Goal: Task Accomplishment & Management: Use online tool/utility

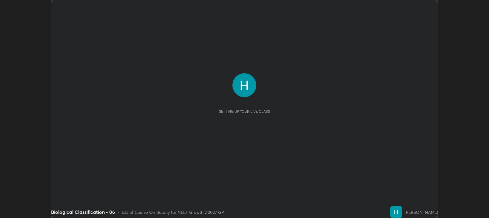
scroll to position [218, 489]
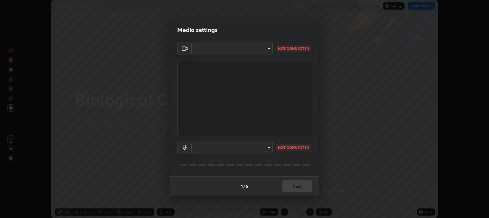
type input "97e3cd23c76f91fb91915eb68de44adfa811e639bdc8ba886a3eb3756a765973"
type input "default"
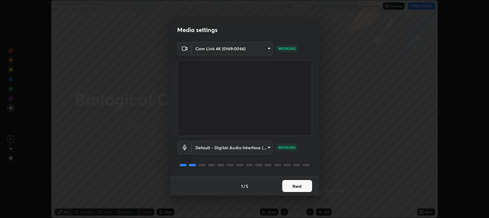
click at [297, 186] on button "Next" at bounding box center [297, 186] width 30 height 12
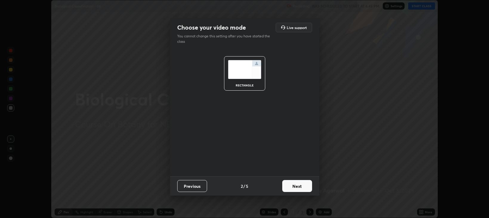
click at [294, 186] on button "Next" at bounding box center [297, 186] width 30 height 12
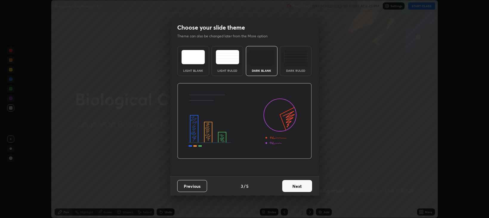
click at [293, 185] on button "Next" at bounding box center [297, 186] width 30 height 12
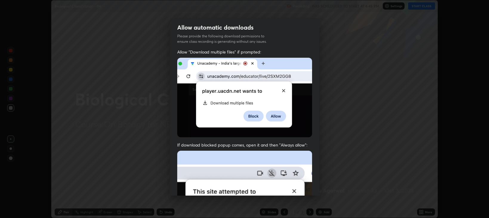
click at [294, 184] on img at bounding box center [244, 215] width 135 height 130
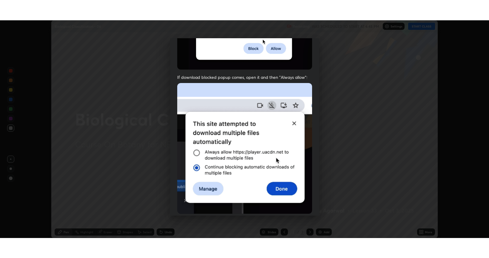
scroll to position [121, 0]
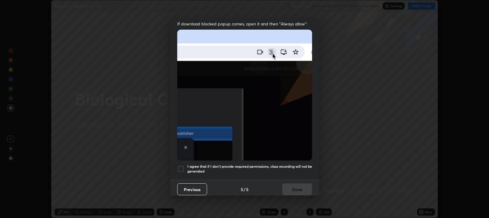
click at [180, 166] on div at bounding box center [180, 168] width 7 height 7
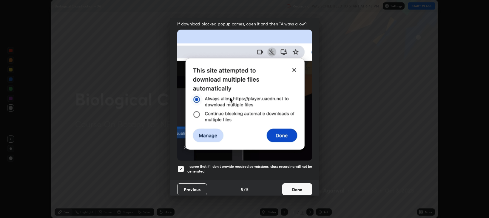
click at [292, 186] on button "Done" at bounding box center [297, 189] width 30 height 12
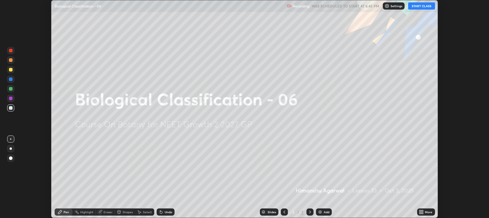
click at [418, 9] on button "START CLASS" at bounding box center [421, 5] width 27 height 7
click at [423, 212] on icon at bounding box center [421, 211] width 5 height 5
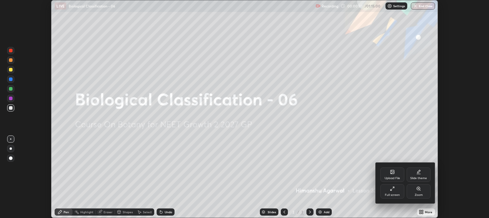
click at [392, 190] on icon at bounding box center [391, 189] width 1 height 1
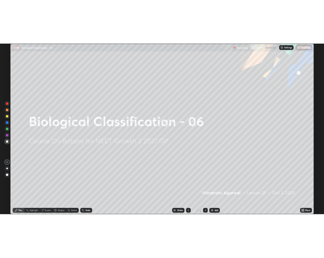
scroll to position [258, 489]
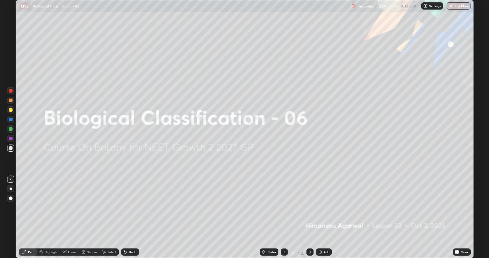
click at [324, 217] on div "Add" at bounding box center [327, 251] width 6 height 3
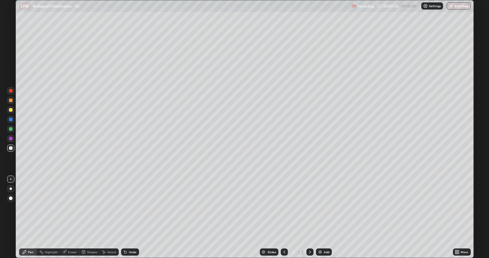
click at [13, 109] on div at bounding box center [10, 109] width 7 height 7
click at [90, 217] on div "Shapes" at bounding box center [92, 251] width 10 height 3
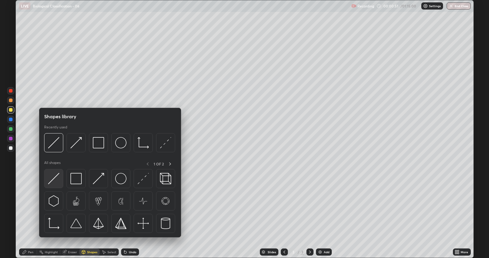
click at [55, 179] on img at bounding box center [53, 178] width 11 height 11
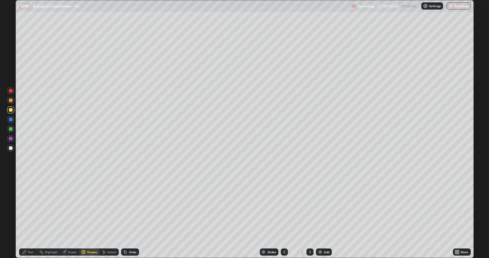
click at [27, 217] on div "Pen" at bounding box center [28, 251] width 18 height 7
click at [131, 217] on div "Undo" at bounding box center [132, 251] width 7 height 3
click at [88, 217] on div "Shapes" at bounding box center [92, 251] width 10 height 3
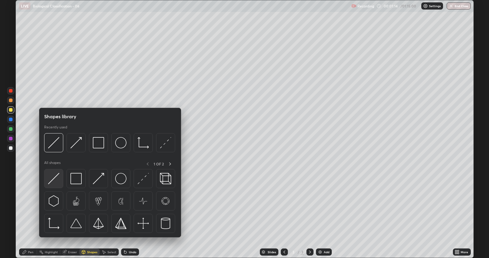
click at [55, 178] on img at bounding box center [53, 178] width 11 height 11
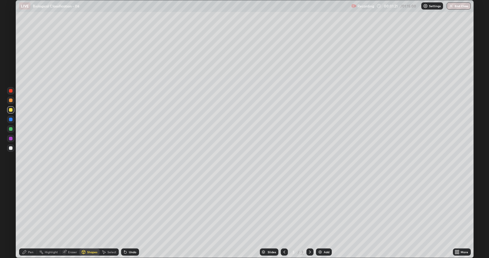
click at [25, 217] on div "Pen" at bounding box center [28, 251] width 18 height 7
click at [93, 217] on div "Shapes" at bounding box center [92, 251] width 10 height 3
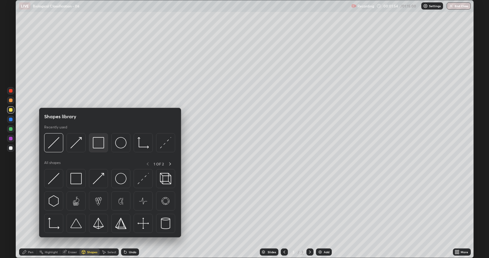
click at [100, 145] on img at bounding box center [98, 142] width 11 height 11
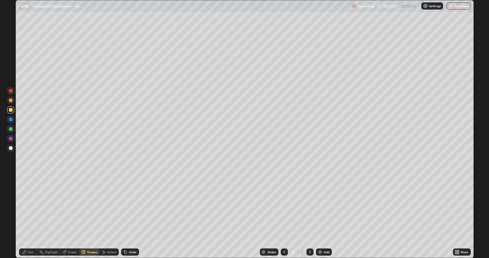
click at [90, 217] on div "Shapes" at bounding box center [89, 251] width 20 height 7
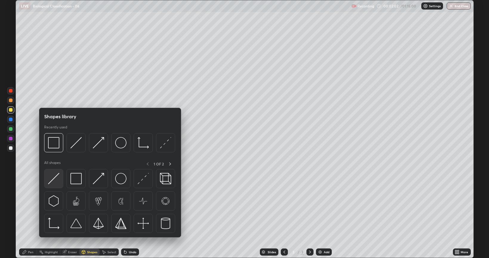
click at [58, 180] on img at bounding box center [53, 178] width 11 height 11
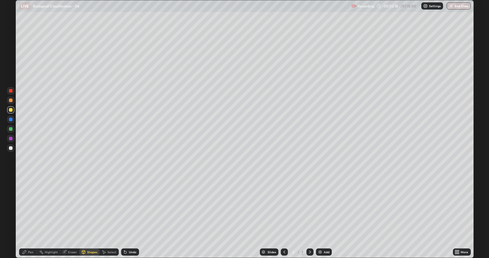
click at [33, 217] on div "Pen" at bounding box center [28, 251] width 18 height 7
click at [10, 150] on div at bounding box center [10, 147] width 7 height 7
click at [10, 99] on div at bounding box center [11, 101] width 4 height 4
click at [13, 148] on div at bounding box center [10, 147] width 7 height 7
click at [10, 110] on div at bounding box center [11, 110] width 4 height 4
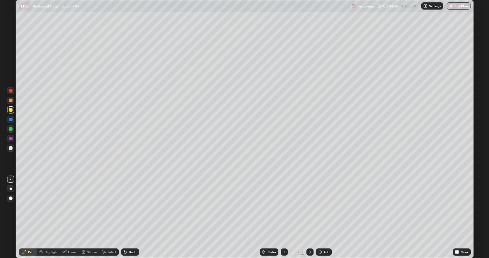
click at [10, 128] on div at bounding box center [11, 129] width 4 height 4
click at [14, 146] on div at bounding box center [10, 147] width 7 height 7
click at [129, 217] on div "Undo" at bounding box center [132, 251] width 7 height 3
click at [126, 217] on icon at bounding box center [125, 252] width 5 height 5
click at [10, 103] on div at bounding box center [10, 100] width 7 height 7
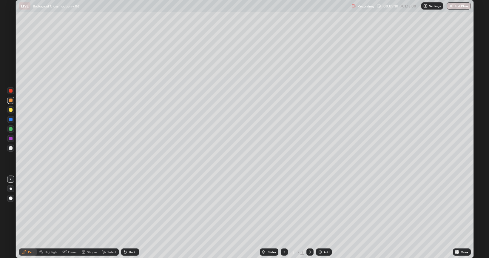
click at [94, 217] on div "Shapes" at bounding box center [92, 251] width 10 height 3
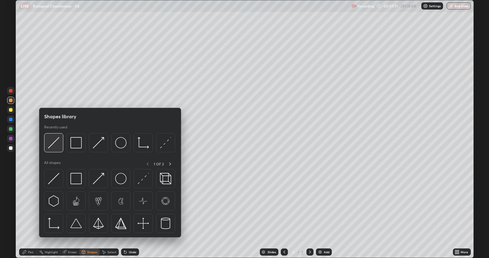
click at [54, 145] on img at bounding box center [53, 142] width 11 height 11
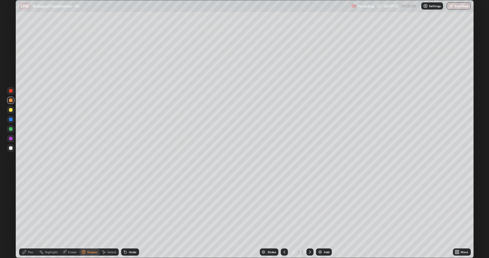
click at [11, 110] on div at bounding box center [11, 110] width 4 height 4
click at [12, 110] on div at bounding box center [11, 110] width 4 height 4
click at [27, 217] on div "Pen" at bounding box center [28, 251] width 18 height 7
click at [85, 217] on div "Shapes" at bounding box center [89, 251] width 20 height 7
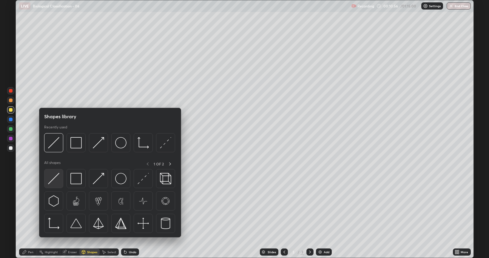
click at [53, 182] on img at bounding box center [53, 178] width 11 height 11
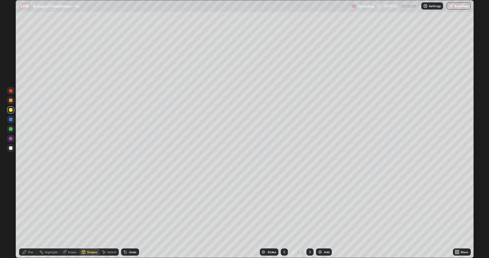
click at [72, 217] on div "Eraser" at bounding box center [69, 251] width 19 height 7
click at [71, 217] on div "Eraser" at bounding box center [69, 252] width 19 height 12
click at [27, 217] on div "Pen" at bounding box center [28, 251] width 18 height 7
click at [11, 104] on div at bounding box center [10, 101] width 7 height 10
click at [91, 217] on div "Shapes" at bounding box center [92, 251] width 10 height 3
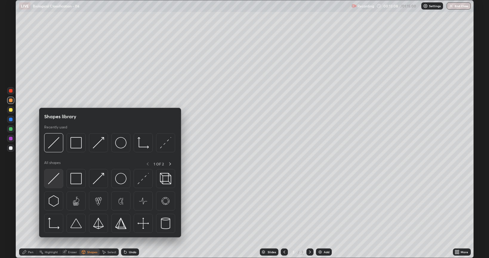
click at [55, 177] on img at bounding box center [53, 178] width 11 height 11
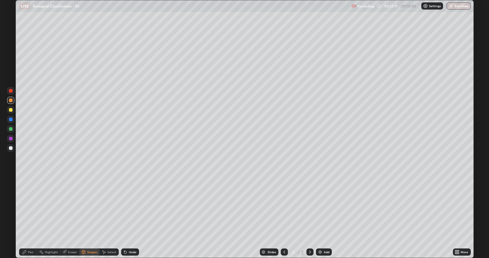
click at [11, 149] on div at bounding box center [11, 148] width 4 height 4
click at [28, 217] on div "Pen" at bounding box center [30, 251] width 5 height 3
click at [11, 110] on div at bounding box center [11, 110] width 4 height 4
click at [13, 102] on div at bounding box center [10, 100] width 7 height 7
click at [10, 130] on div at bounding box center [11, 129] width 4 height 4
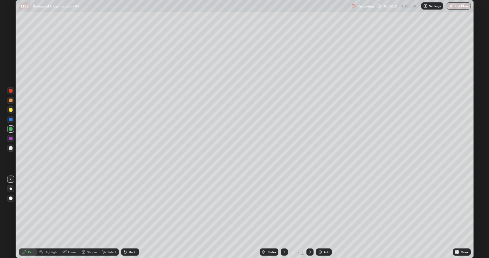
click at [10, 148] on div at bounding box center [11, 148] width 4 height 4
click at [11, 101] on div at bounding box center [11, 101] width 4 height 4
click at [11, 110] on div at bounding box center [11, 110] width 4 height 4
click at [131, 217] on div "Undo" at bounding box center [130, 251] width 18 height 7
click at [131, 217] on div "Undo" at bounding box center [132, 251] width 7 height 3
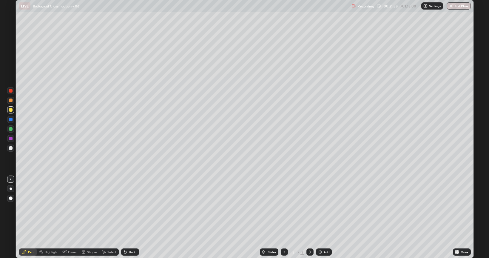
click at [132, 217] on div "Undo" at bounding box center [130, 251] width 18 height 7
click at [319, 217] on img at bounding box center [320, 252] width 5 height 5
click at [10, 150] on div at bounding box center [11, 148] width 4 height 4
click at [89, 217] on div "Shapes" at bounding box center [89, 251] width 20 height 7
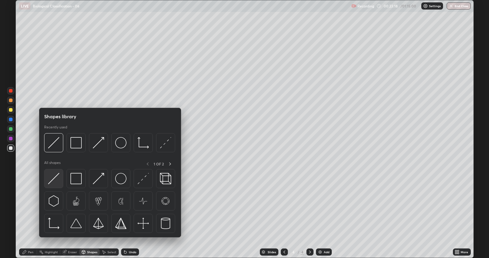
click at [57, 179] on img at bounding box center [53, 178] width 11 height 11
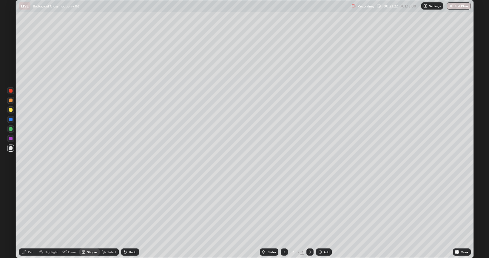
click at [12, 110] on div at bounding box center [11, 110] width 4 height 4
click at [31, 217] on div "Pen" at bounding box center [30, 251] width 5 height 3
click at [11, 130] on div at bounding box center [11, 129] width 4 height 4
click at [283, 217] on icon at bounding box center [284, 252] width 5 height 5
click at [309, 217] on icon at bounding box center [310, 251] width 2 height 3
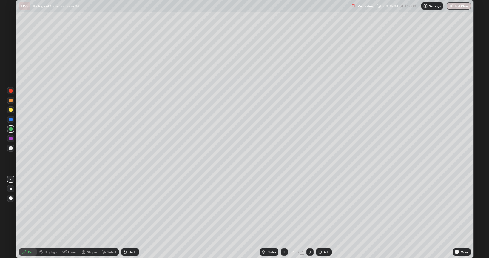
click at [91, 217] on div "Shapes" at bounding box center [89, 252] width 20 height 12
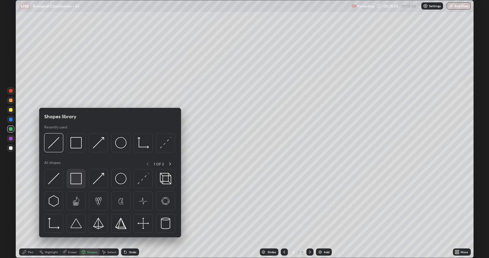
click at [79, 182] on img at bounding box center [75, 178] width 11 height 11
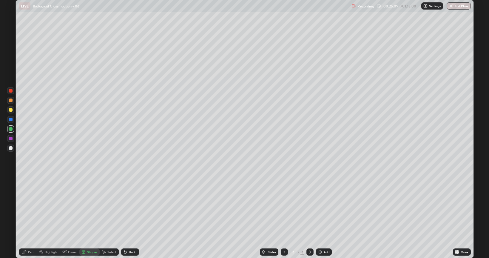
click at [13, 149] on div at bounding box center [10, 147] width 7 height 7
click at [27, 217] on icon at bounding box center [24, 252] width 5 height 5
click at [92, 217] on div "Shapes" at bounding box center [89, 251] width 20 height 7
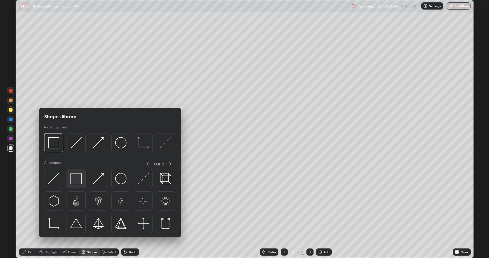
click at [73, 184] on img at bounding box center [75, 178] width 11 height 11
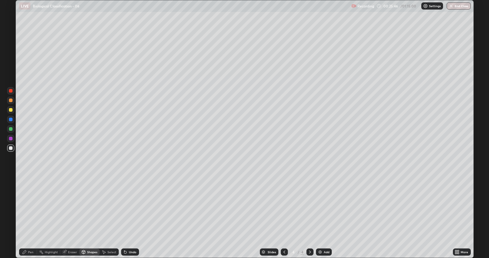
click at [12, 100] on div at bounding box center [11, 101] width 4 height 4
click at [30, 217] on div "Pen" at bounding box center [30, 251] width 5 height 3
click at [91, 217] on div "Shapes" at bounding box center [92, 251] width 10 height 3
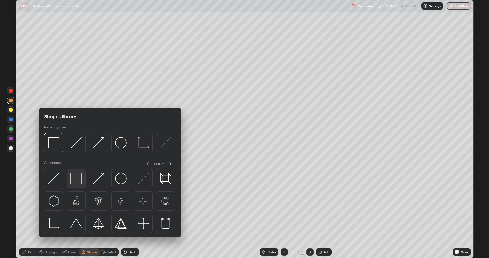
click at [75, 180] on img at bounding box center [75, 178] width 11 height 11
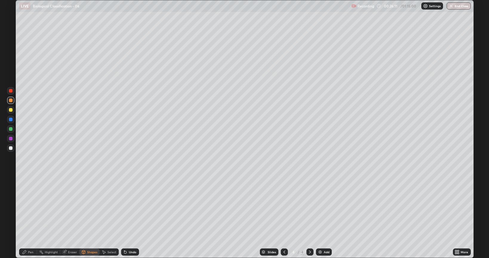
click at [10, 111] on div at bounding box center [11, 110] width 4 height 4
click at [90, 217] on div "Shapes" at bounding box center [92, 251] width 10 height 3
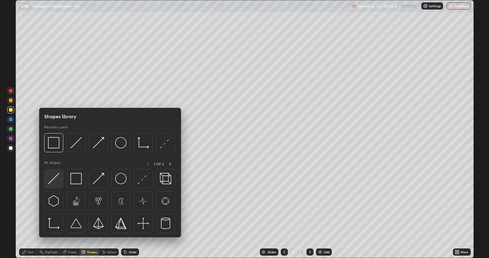
click at [54, 179] on img at bounding box center [53, 178] width 11 height 11
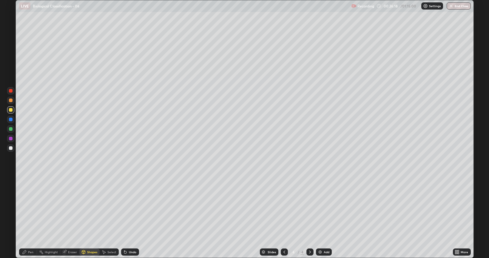
click at [92, 217] on div "Shapes" at bounding box center [92, 251] width 10 height 3
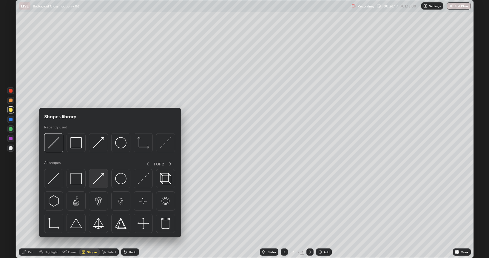
click at [99, 179] on img at bounding box center [98, 178] width 11 height 11
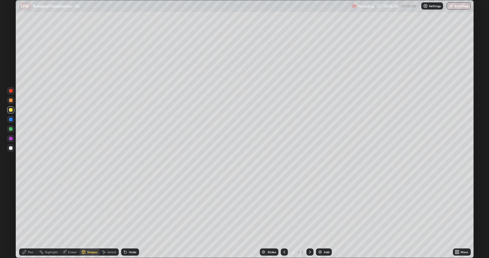
click at [286, 217] on icon at bounding box center [284, 252] width 5 height 5
click at [309, 217] on icon at bounding box center [310, 251] width 2 height 3
click at [11, 130] on div at bounding box center [11, 129] width 4 height 4
click at [26, 217] on icon at bounding box center [24, 252] width 5 height 5
click at [10, 149] on div at bounding box center [11, 148] width 4 height 4
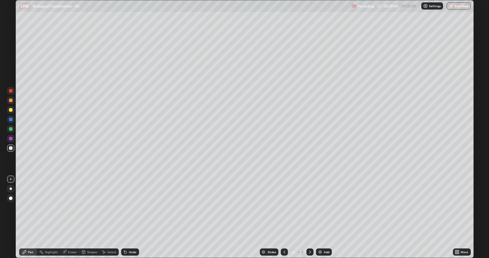
click at [126, 217] on icon at bounding box center [125, 252] width 5 height 5
click at [12, 100] on div at bounding box center [11, 101] width 4 height 4
click at [286, 217] on icon at bounding box center [284, 252] width 5 height 5
click at [309, 217] on icon at bounding box center [310, 252] width 5 height 5
click at [11, 149] on div at bounding box center [11, 148] width 4 height 4
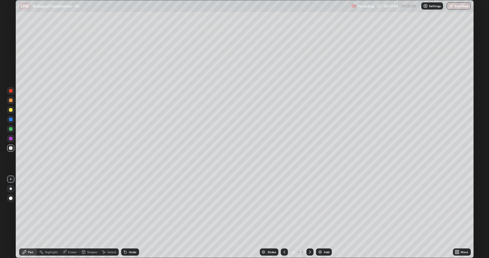
click at [130, 217] on div "Undo" at bounding box center [132, 251] width 7 height 3
click at [90, 217] on div "Shapes" at bounding box center [92, 251] width 10 height 3
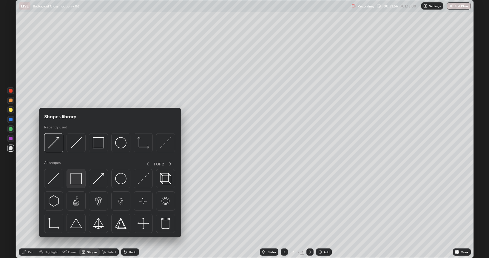
click at [77, 180] on img at bounding box center [75, 178] width 11 height 11
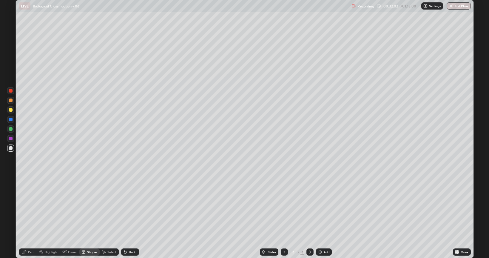
click at [28, 217] on div "Pen" at bounding box center [28, 251] width 18 height 7
click at [90, 217] on div "Shapes" at bounding box center [92, 251] width 10 height 3
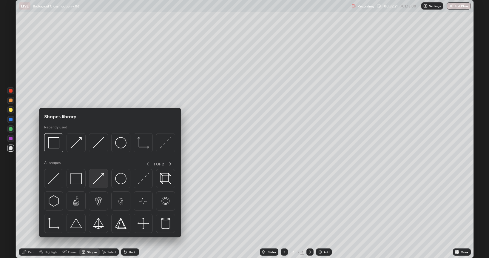
click at [99, 179] on img at bounding box center [98, 178] width 11 height 11
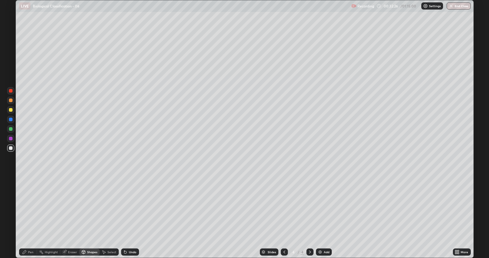
click at [29, 217] on div "Pen" at bounding box center [28, 251] width 18 height 7
click at [25, 217] on icon at bounding box center [24, 252] width 5 height 5
click at [8, 104] on div at bounding box center [10, 101] width 7 height 10
click at [89, 217] on div "Shapes" at bounding box center [92, 251] width 10 height 3
click at [32, 217] on div "Pen" at bounding box center [30, 251] width 5 height 3
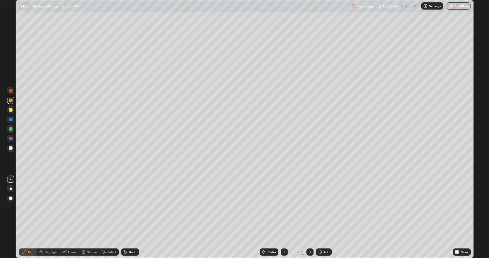
click at [92, 217] on div "Shapes" at bounding box center [92, 251] width 10 height 3
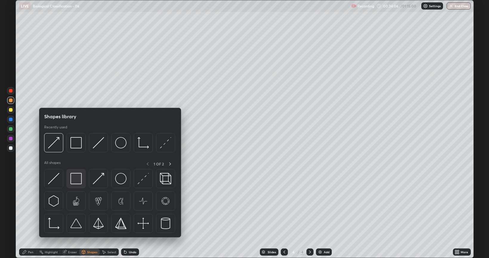
click at [79, 179] on img at bounding box center [75, 178] width 11 height 11
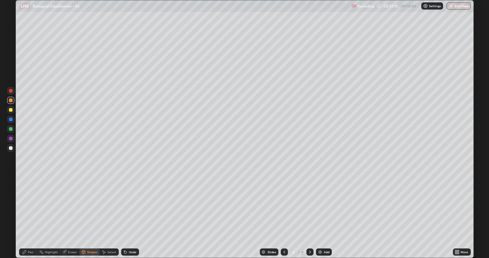
click at [31, 217] on div "Pen" at bounding box center [30, 251] width 5 height 3
click at [11, 196] on div at bounding box center [10, 198] width 7 height 7
click at [92, 217] on div "Shapes" at bounding box center [92, 251] width 10 height 3
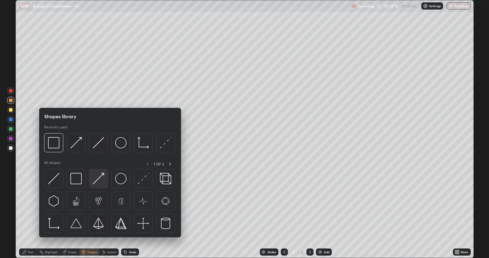
click at [98, 177] on img at bounding box center [98, 178] width 11 height 11
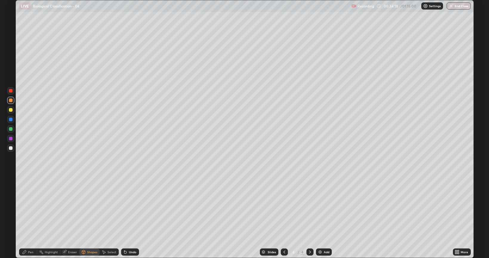
click at [27, 217] on div "Pen" at bounding box center [28, 251] width 18 height 7
click at [10, 131] on div at bounding box center [10, 128] width 7 height 7
click at [127, 217] on div "Undo" at bounding box center [130, 251] width 18 height 7
click at [11, 178] on div at bounding box center [10, 179] width 7 height 7
click at [92, 217] on div "Shapes" at bounding box center [89, 251] width 20 height 7
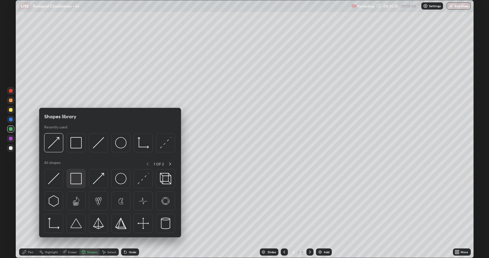
click at [74, 180] on img at bounding box center [75, 178] width 11 height 11
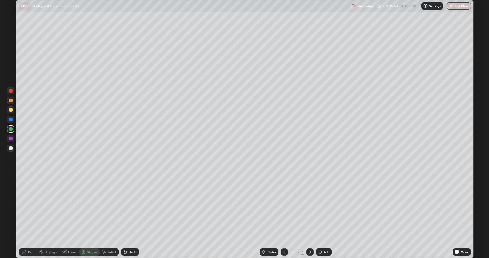
click at [93, 217] on div "Shapes" at bounding box center [89, 251] width 20 height 7
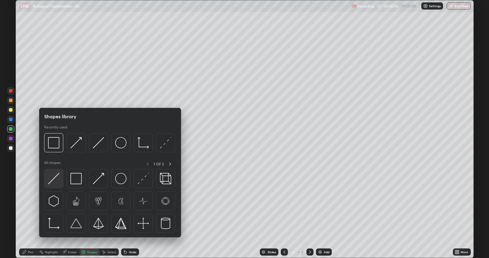
click at [55, 177] on img at bounding box center [53, 178] width 11 height 11
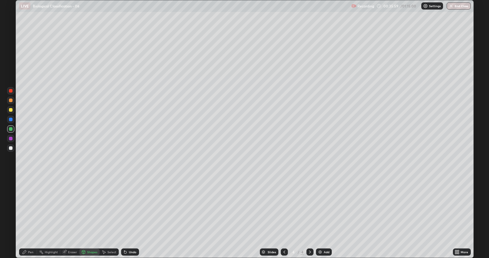
click at [92, 217] on div "Shapes" at bounding box center [92, 251] width 10 height 3
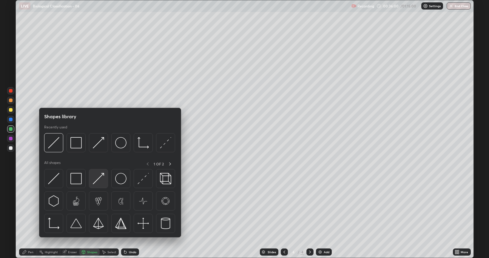
click at [98, 181] on img at bounding box center [98, 178] width 11 height 11
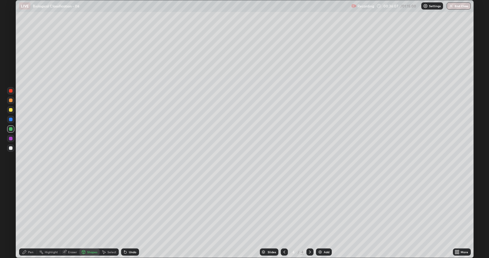
click at [127, 217] on div "Undo" at bounding box center [130, 251] width 18 height 7
click at [32, 217] on div "Pen" at bounding box center [28, 251] width 18 height 7
click at [127, 217] on icon at bounding box center [125, 252] width 5 height 5
click at [127, 217] on div "Undo" at bounding box center [130, 251] width 18 height 7
click at [129, 217] on div "Undo" at bounding box center [132, 251] width 7 height 3
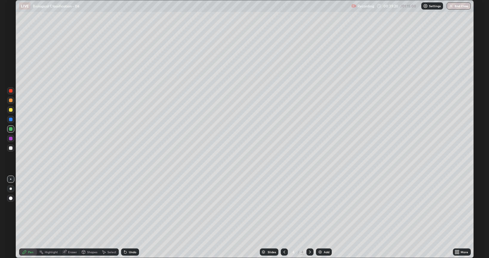
click at [9, 101] on div at bounding box center [11, 101] width 4 height 4
click at [131, 217] on div "Undo" at bounding box center [130, 251] width 18 height 7
click at [128, 217] on div "Undo" at bounding box center [130, 251] width 18 height 7
click at [130, 217] on div "Undo" at bounding box center [132, 251] width 7 height 3
click at [129, 217] on div "Undo" at bounding box center [132, 251] width 7 height 3
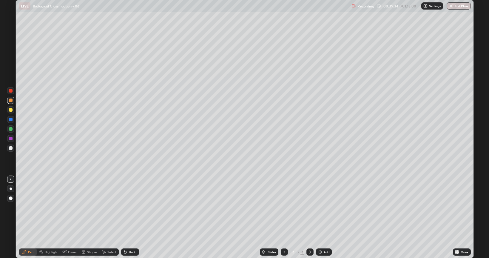
click at [129, 217] on div "Undo" at bounding box center [132, 251] width 7 height 3
click at [130, 217] on div "Undo" at bounding box center [132, 251] width 7 height 3
click at [132, 217] on div "Undo" at bounding box center [132, 251] width 7 height 3
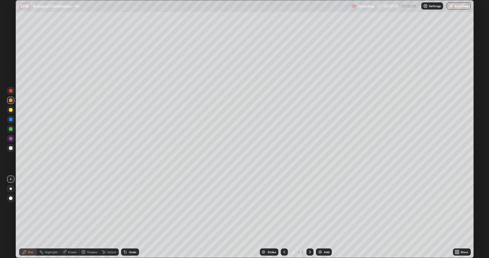
click at [132, 217] on div "Undo" at bounding box center [132, 251] width 7 height 3
click at [133, 217] on div "Undo" at bounding box center [132, 251] width 7 height 3
click at [131, 217] on div "Undo" at bounding box center [132, 251] width 7 height 3
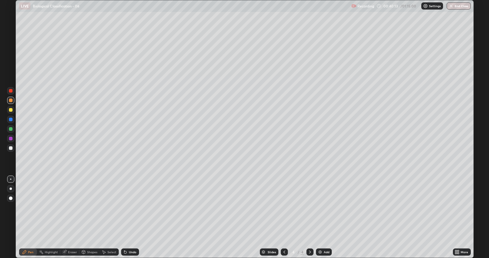
click at [130, 217] on div "Undo" at bounding box center [132, 251] width 7 height 3
click at [132, 217] on div "Undo" at bounding box center [132, 251] width 7 height 3
click at [91, 217] on div "Shapes" at bounding box center [89, 251] width 20 height 7
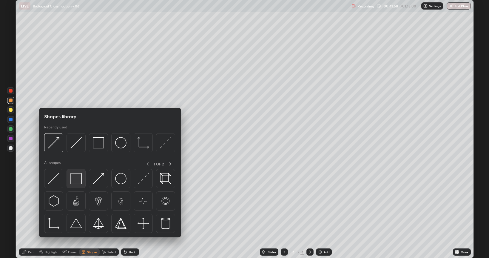
click at [75, 181] on img at bounding box center [75, 178] width 11 height 11
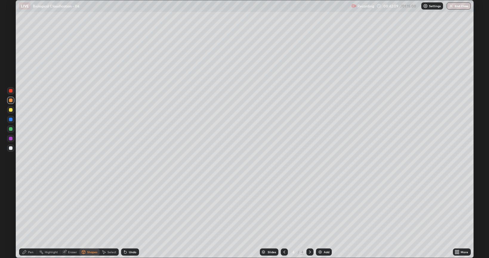
click at [94, 217] on div "Shapes" at bounding box center [92, 251] width 10 height 3
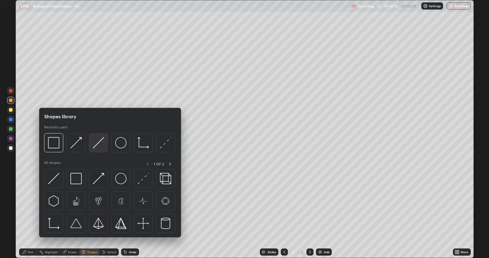
click at [97, 147] on img at bounding box center [98, 142] width 11 height 11
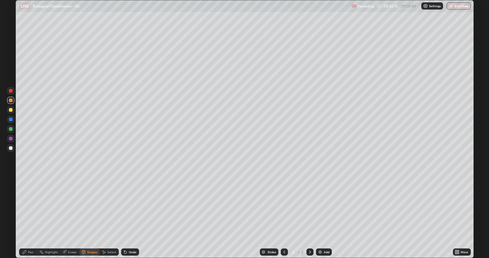
click at [90, 217] on div "Shapes" at bounding box center [92, 251] width 10 height 3
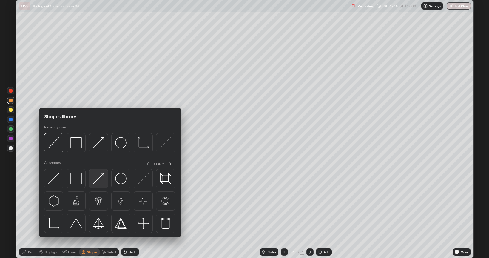
click at [101, 177] on img at bounding box center [98, 178] width 11 height 11
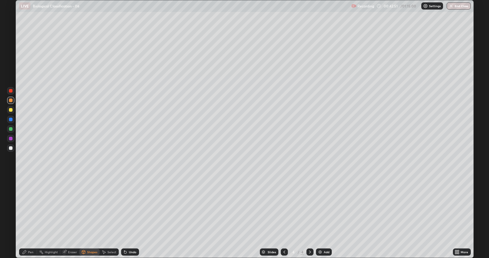
click at [28, 217] on div "Pen" at bounding box center [28, 251] width 18 height 7
click at [131, 217] on div "Undo" at bounding box center [132, 251] width 7 height 3
click at [130, 217] on div "Undo" at bounding box center [132, 251] width 7 height 3
click at [13, 110] on div at bounding box center [10, 109] width 7 height 7
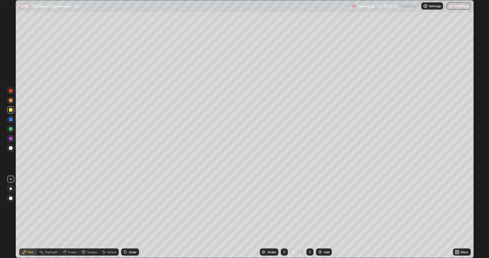
click at [309, 217] on icon at bounding box center [310, 252] width 5 height 5
click at [319, 217] on img at bounding box center [320, 252] width 5 height 5
click at [11, 150] on div at bounding box center [10, 147] width 7 height 7
click at [87, 217] on div "Shapes" at bounding box center [92, 251] width 10 height 3
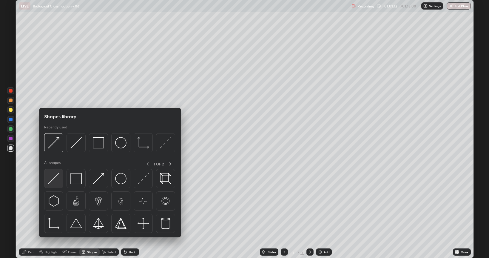
click at [55, 181] on img at bounding box center [53, 178] width 11 height 11
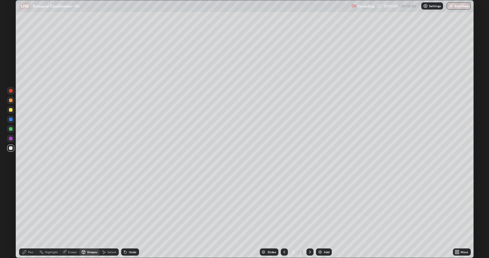
click at [11, 130] on div at bounding box center [11, 129] width 4 height 4
click at [27, 217] on div "Pen" at bounding box center [28, 251] width 18 height 7
click at [86, 217] on div "Shapes" at bounding box center [89, 251] width 20 height 7
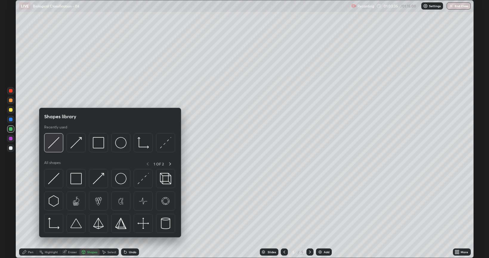
click at [56, 144] on img at bounding box center [53, 142] width 11 height 11
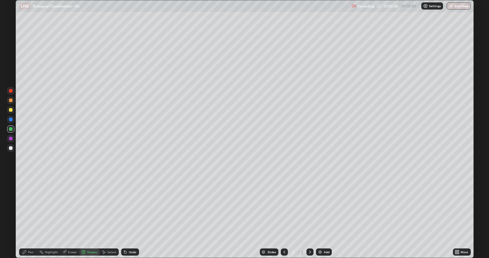
click at [11, 110] on div at bounding box center [11, 110] width 4 height 4
click at [28, 217] on div "Pen" at bounding box center [28, 251] width 18 height 7
click at [91, 217] on div "Shapes" at bounding box center [89, 252] width 20 height 12
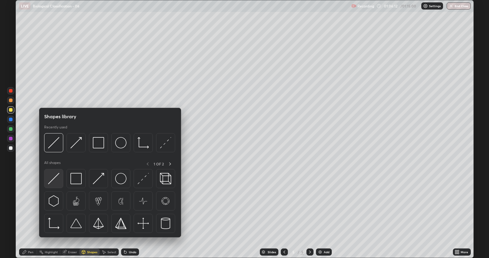
click at [56, 178] on img at bounding box center [53, 178] width 11 height 11
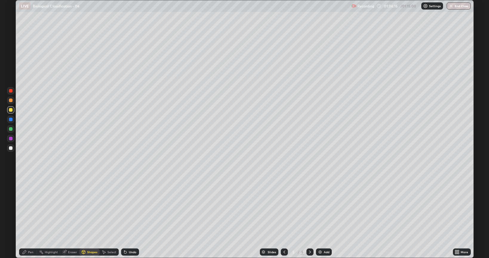
click at [12, 102] on div at bounding box center [11, 101] width 4 height 4
click at [132, 217] on div "Undo" at bounding box center [130, 251] width 18 height 7
click at [23, 217] on icon at bounding box center [25, 252] width 4 height 4
click at [90, 217] on div "Shapes" at bounding box center [89, 251] width 20 height 7
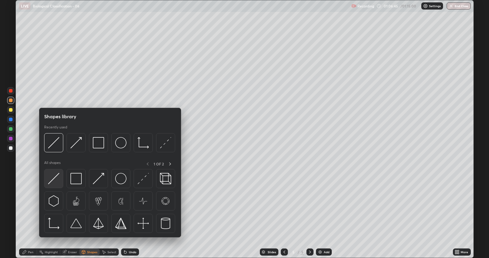
click at [56, 181] on img at bounding box center [53, 178] width 11 height 11
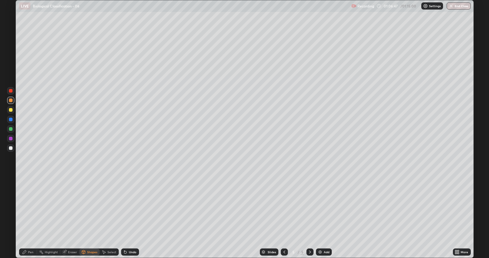
click at [29, 217] on div "Pen" at bounding box center [30, 251] width 5 height 3
click at [10, 148] on div at bounding box center [11, 148] width 4 height 4
click at [457, 5] on button "End Class" at bounding box center [459, 5] width 24 height 7
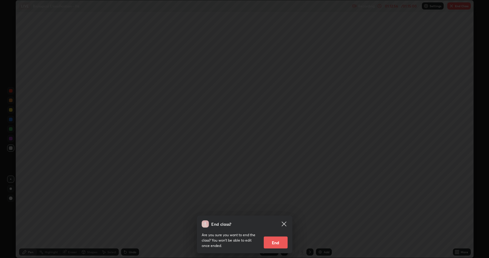
click at [276, 217] on button "End" at bounding box center [276, 242] width 24 height 12
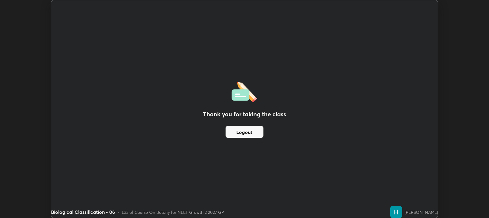
scroll to position [29633, 29361]
